Goal: Check status

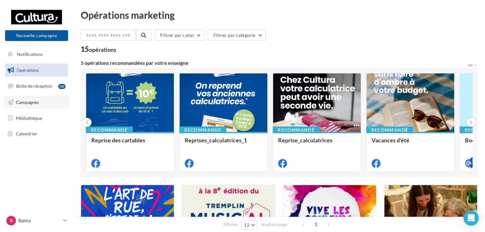
click at [38, 98] on link "Campagnes" at bounding box center [37, 102] width 66 height 13
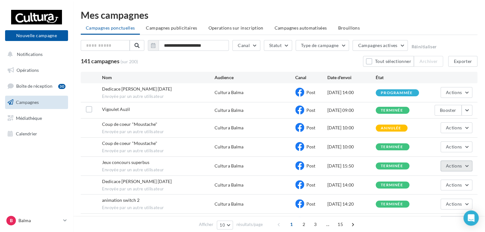
click at [466, 163] on button "Actions" at bounding box center [457, 166] width 32 height 11
click at [452, 177] on button "Voir les résultats" at bounding box center [441, 181] width 64 height 17
